Goal: Information Seeking & Learning: Learn about a topic

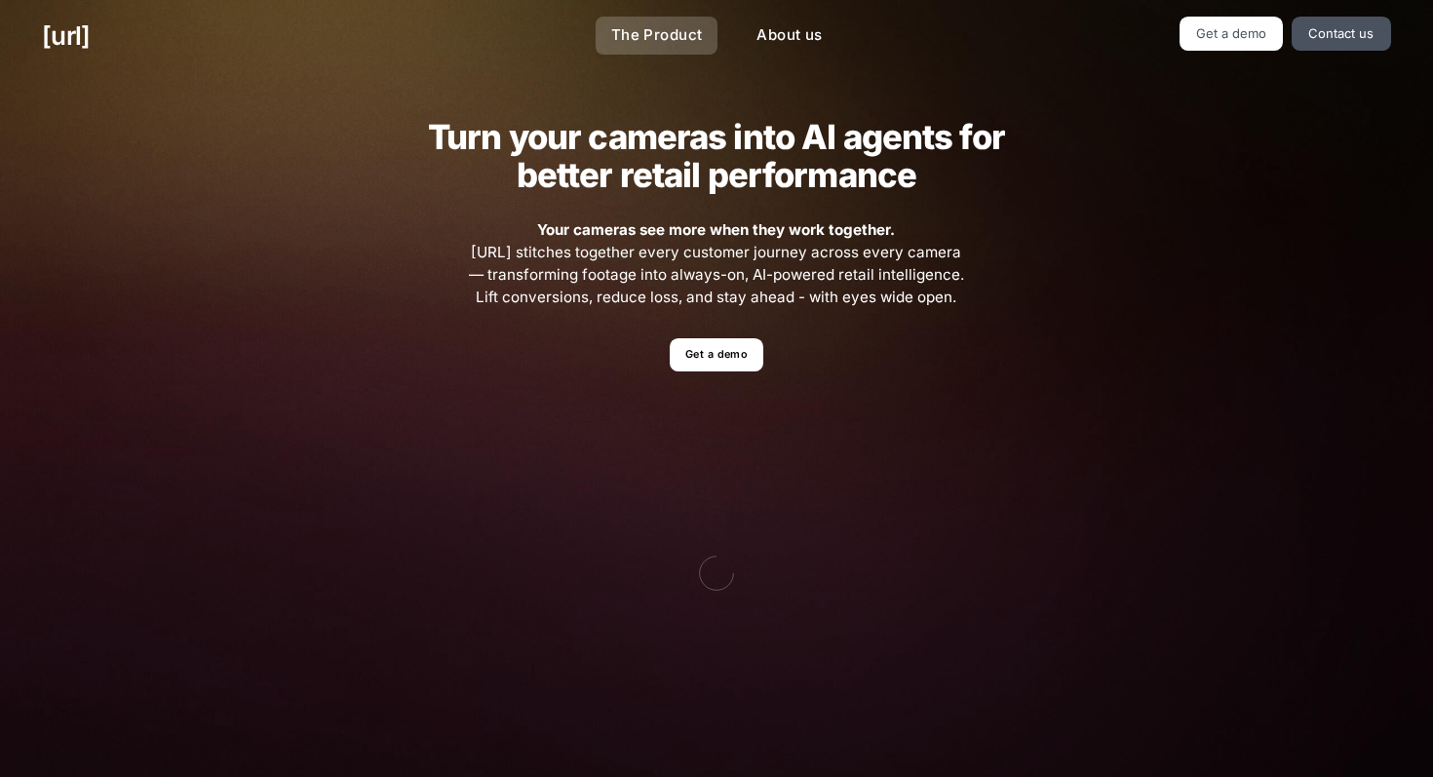
click at [654, 31] on link "The Product" at bounding box center [657, 36] width 123 height 38
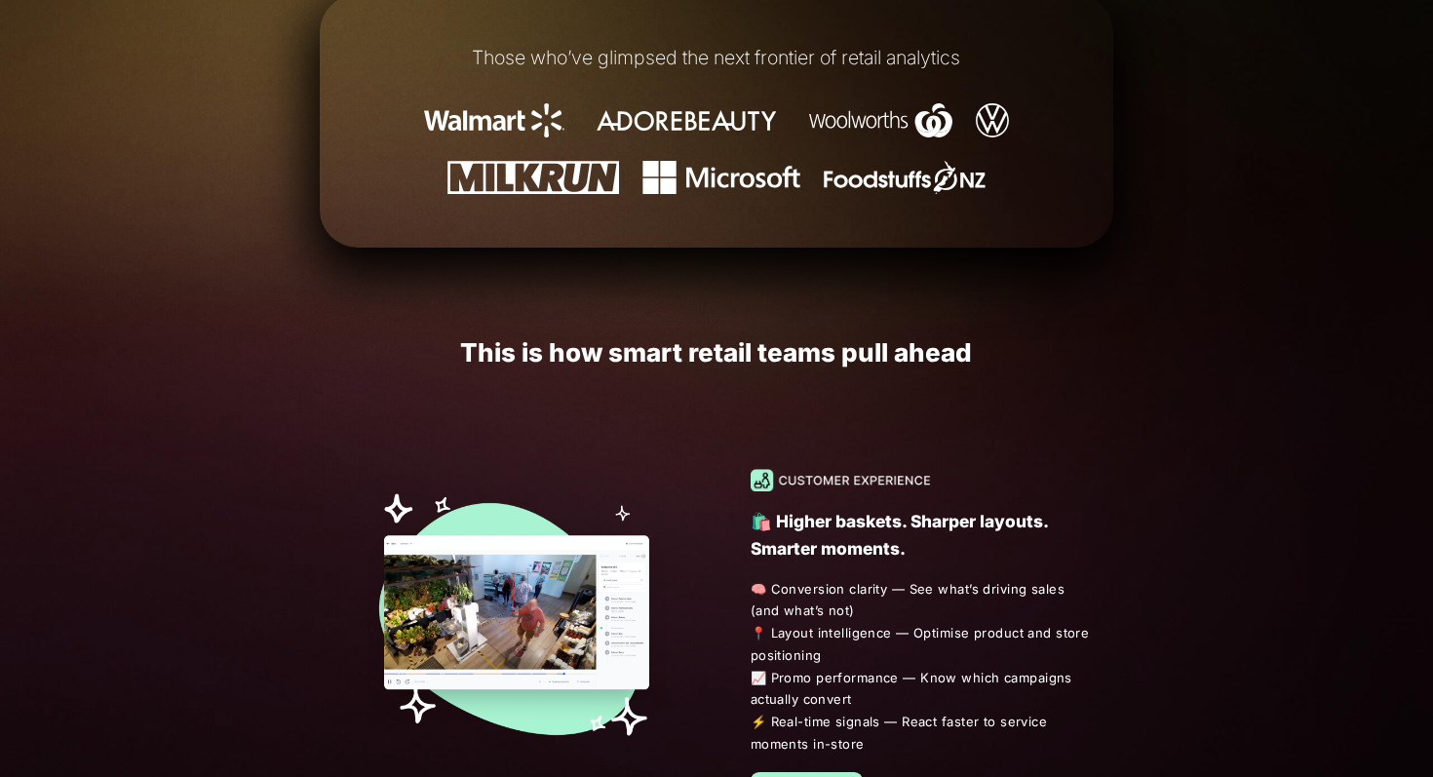
scroll to position [887, 0]
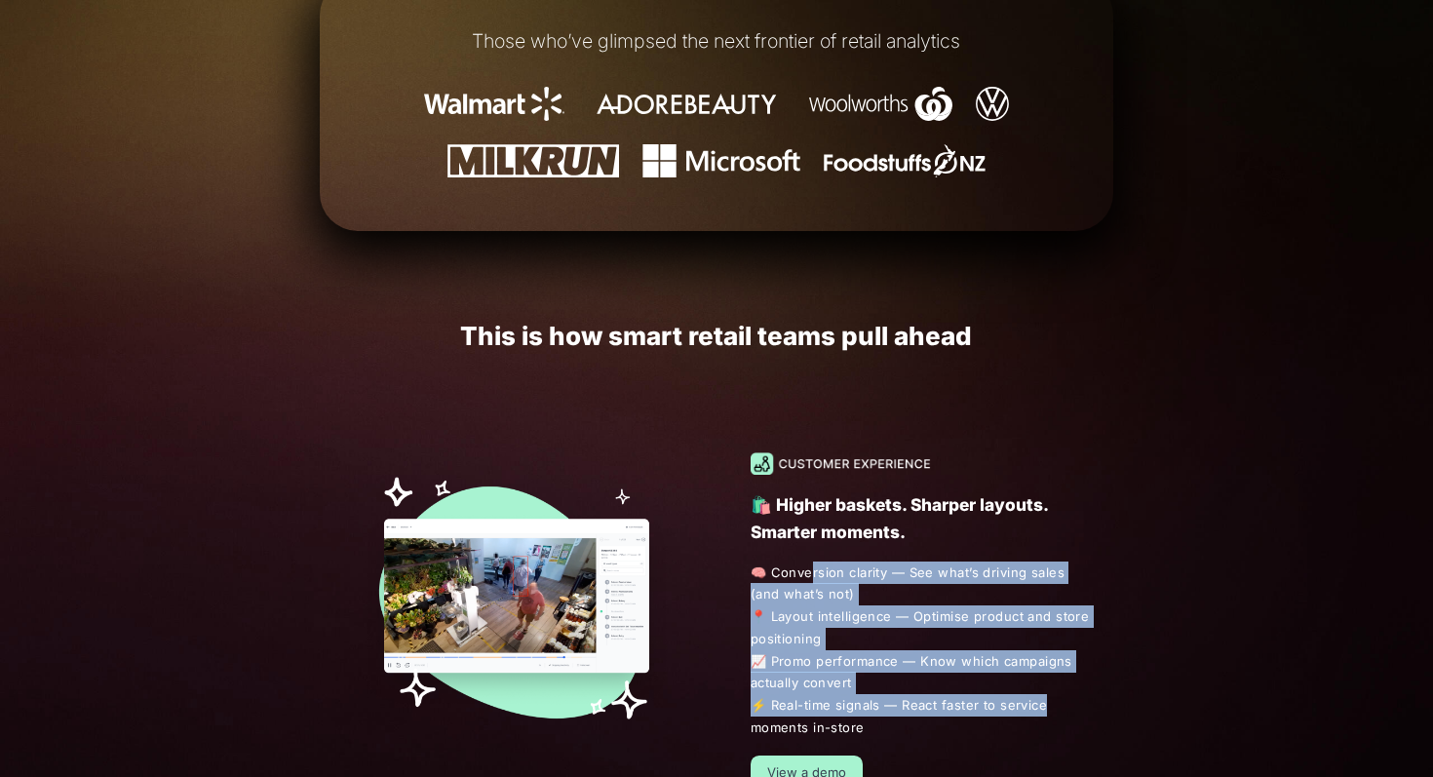
drag, startPoint x: 805, startPoint y: 262, endPoint x: 1037, endPoint y: 389, distance: 264.4
click at [1037, 562] on span "🧠 Conversion clarity — See what’s driving sales (and what’s not) 📍 Layout intel…" at bounding box center [924, 650] width 347 height 177
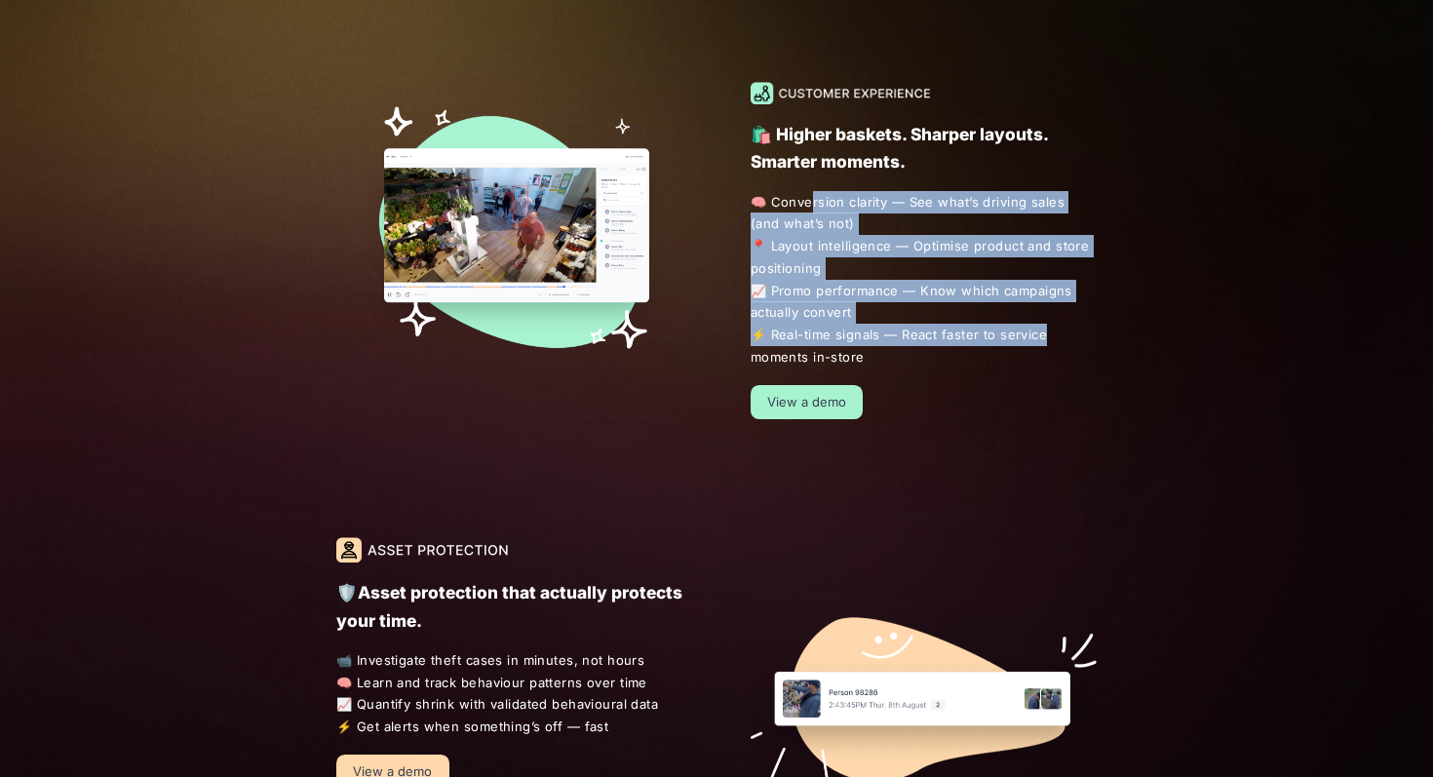
scroll to position [1270, 0]
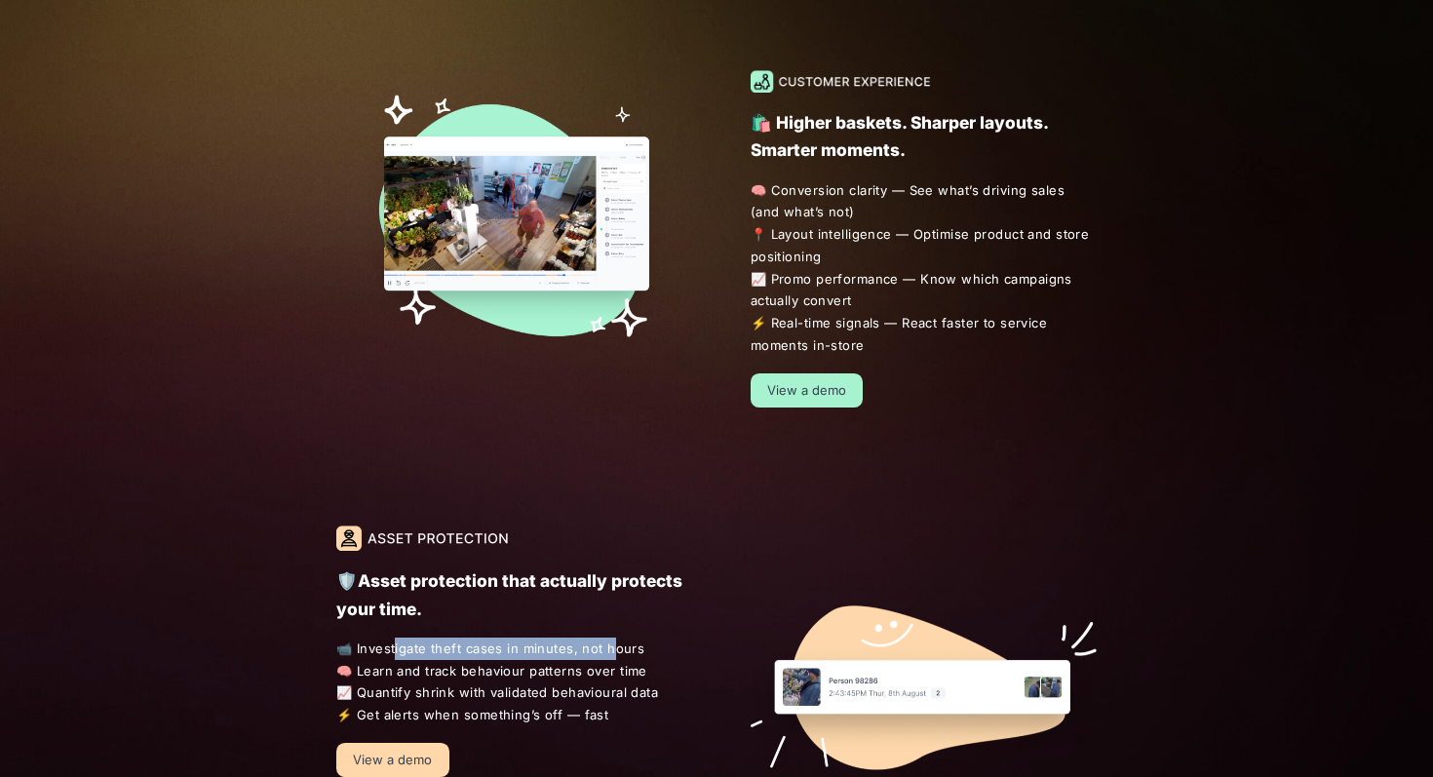
drag, startPoint x: 391, startPoint y: 336, endPoint x: 608, endPoint y: 338, distance: 217.4
click at [608, 638] on span "📹 Investigate theft cases in minutes, not hours 🧠 Learn and track behaviour pat…" at bounding box center [509, 682] width 347 height 89
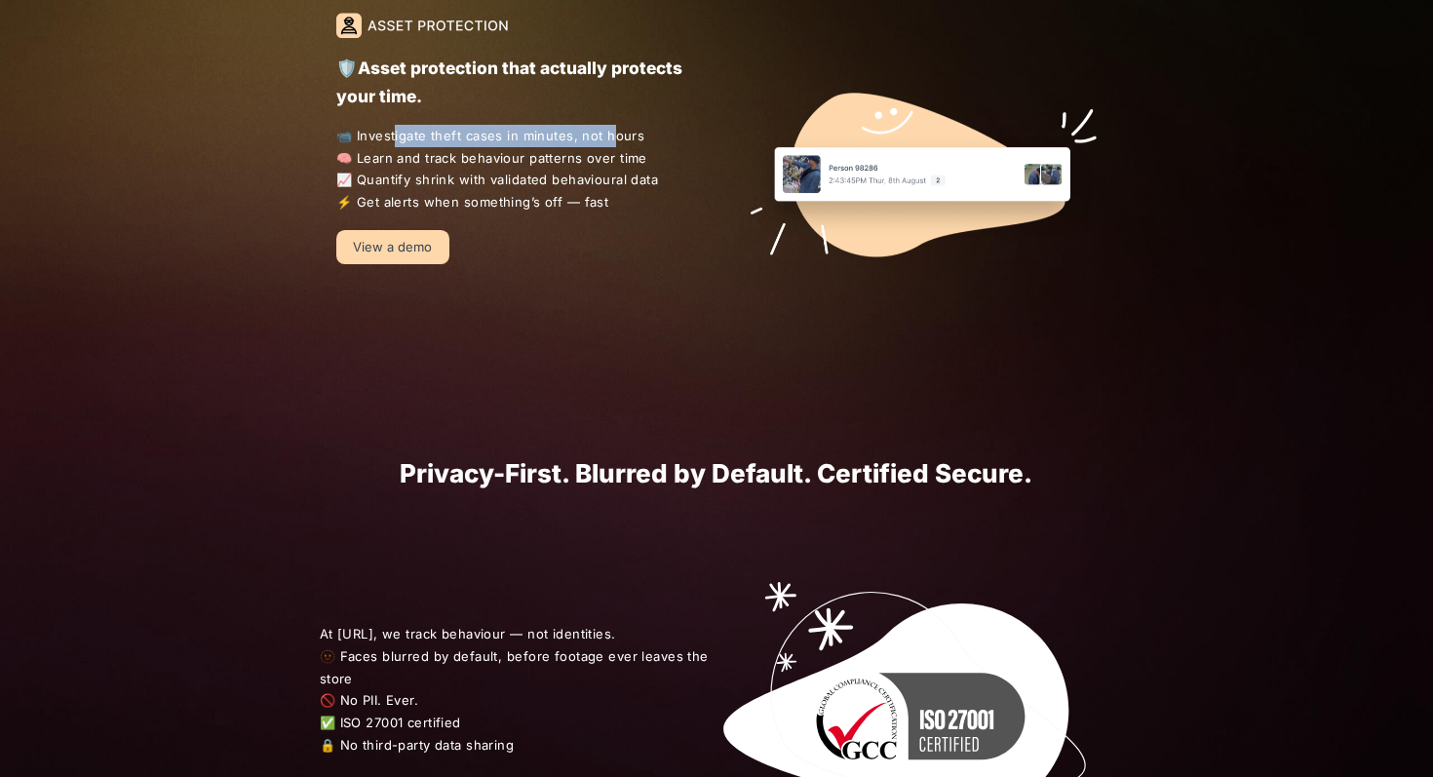
scroll to position [1790, 0]
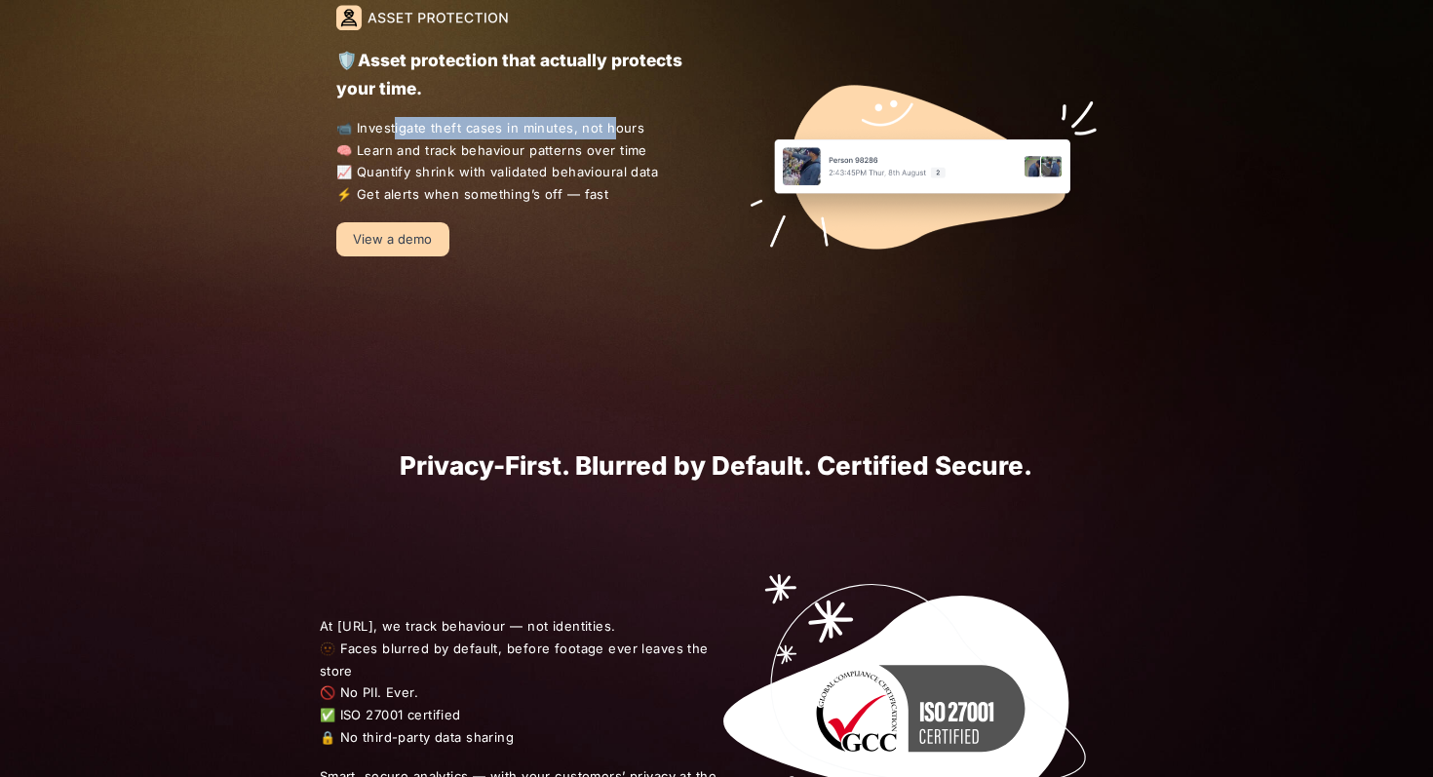
drag, startPoint x: 340, startPoint y: 380, endPoint x: 438, endPoint y: 376, distance: 97.6
click at [438, 615] on span "At [URL], we track behaviour — not identities. 🫥 Faces blurred by default, befo…" at bounding box center [519, 682] width 398 height 134
click at [431, 615] on span "At [URL], we track behaviour — not identities. 🫥 Faces blurred by default, befo…" at bounding box center [519, 682] width 398 height 134
drag, startPoint x: 357, startPoint y: 384, endPoint x: 373, endPoint y: 385, distance: 16.6
click at [373, 615] on span "At [URL], we track behaviour — not identities. 🫥 Faces blurred by default, befo…" at bounding box center [519, 682] width 398 height 134
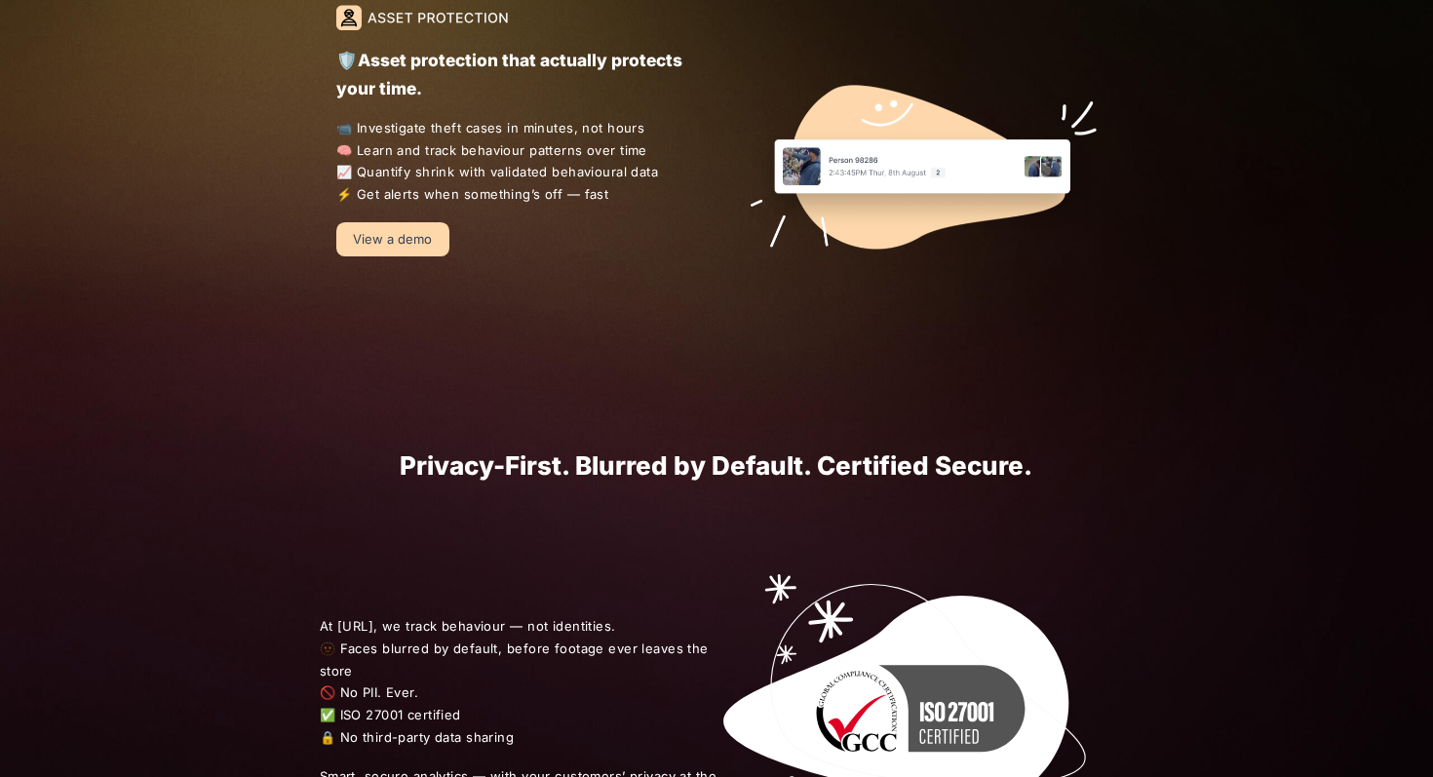
click at [485, 615] on span "At [URL], we track behaviour — not identities. 🫥 Faces blurred by default, befo…" at bounding box center [519, 682] width 398 height 134
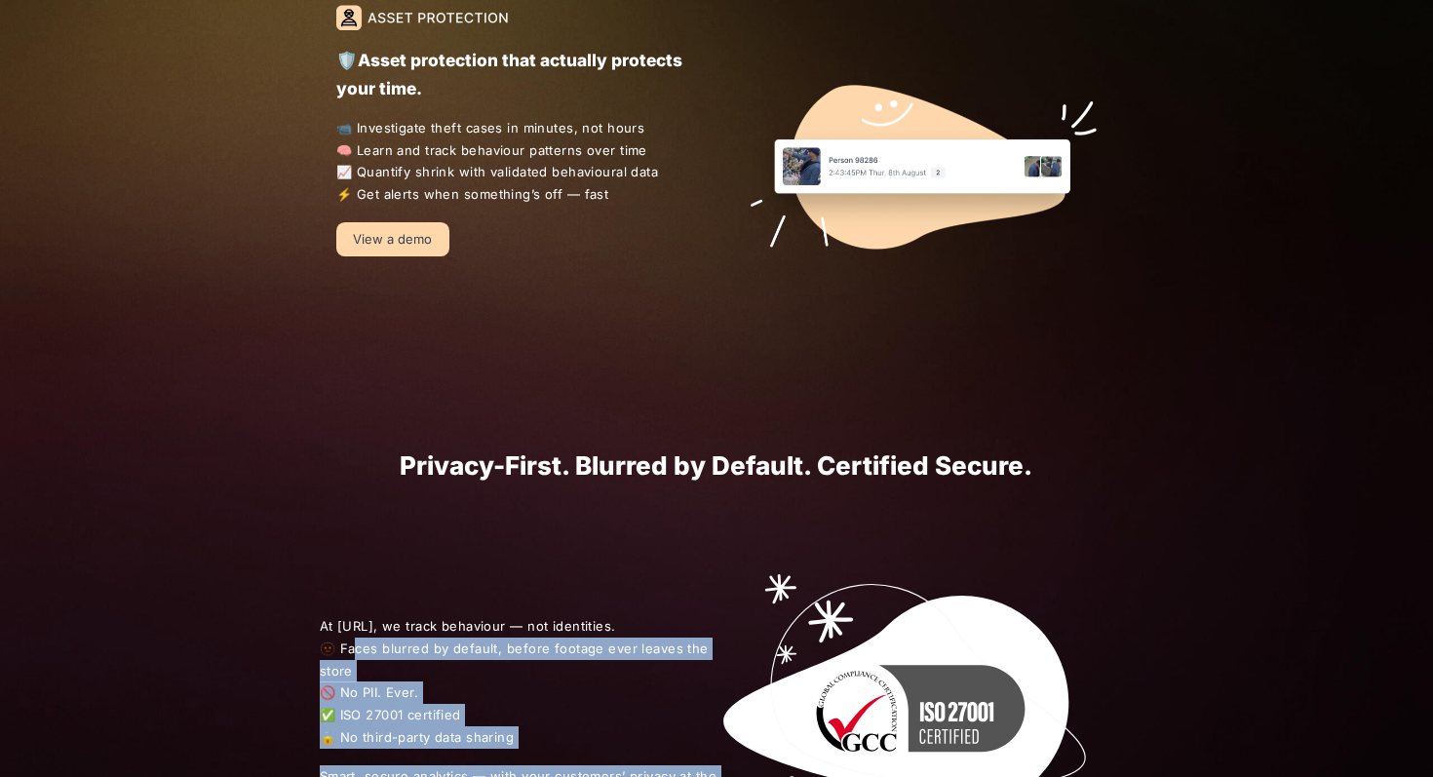
drag, startPoint x: 343, startPoint y: 340, endPoint x: 727, endPoint y: 333, distance: 384.2
click at [727, 481] on div "At [URL], we track behaviour — not identities. 🫥 Faces blurred by default, befo…" at bounding box center [716, 713] width 879 height 465
click at [682, 615] on span "At [URL], we track behaviour — not identities. 🫥 Faces blurred by default, befo…" at bounding box center [519, 682] width 398 height 134
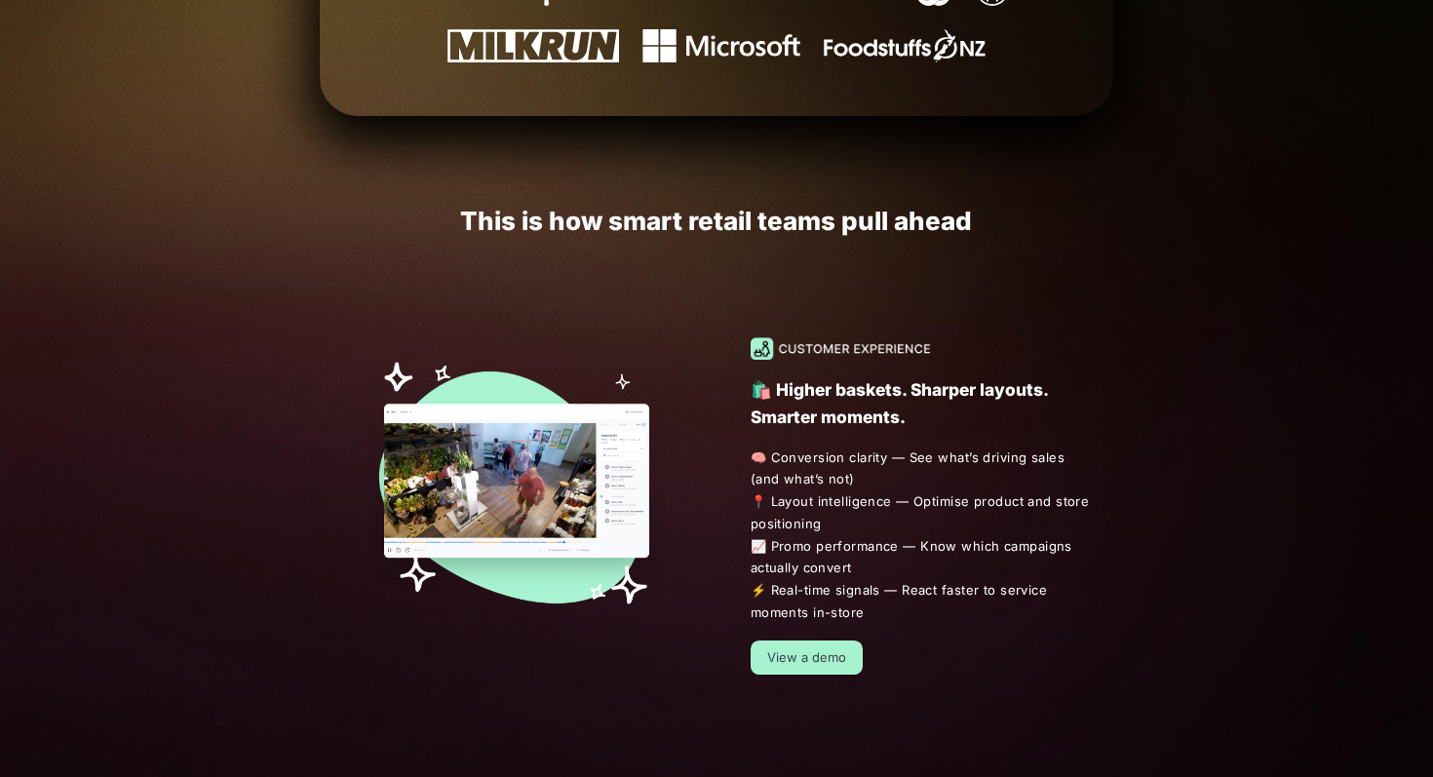
scroll to position [1090, 0]
